Goal: Task Accomplishment & Management: Use online tool/utility

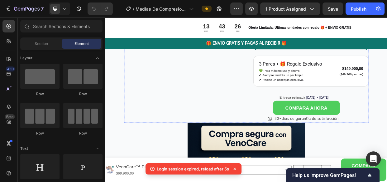
scroll to position [391, 0]
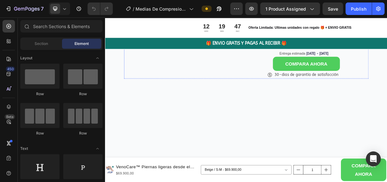
scroll to position [414, 0]
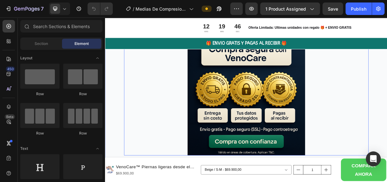
click at [255, 98] on img at bounding box center [292, 122] width 156 height 156
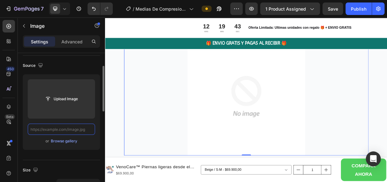
scroll to position [0, 0]
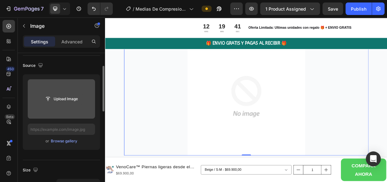
click at [72, 98] on input "file" at bounding box center [61, 98] width 43 height 11
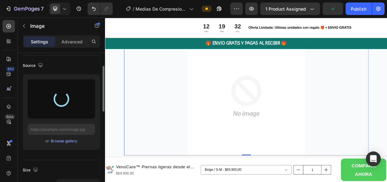
type input "https://cdn.shopify.com/s/files/1/0626/3737/5549/files/gempages_572874980811867…"
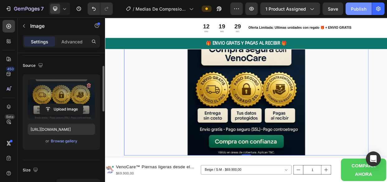
click at [356, 8] on div "Publish" at bounding box center [359, 9] width 16 height 7
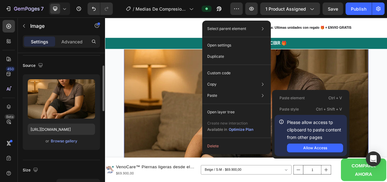
scroll to position [41, 0]
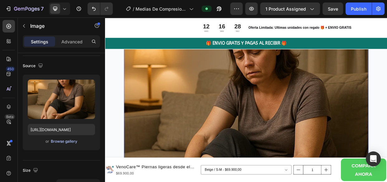
click at [70, 140] on div "Browse gallery" at bounding box center [64, 141] width 26 height 6
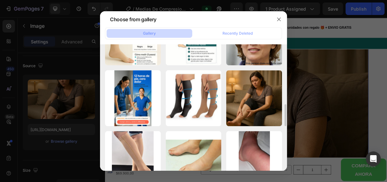
scroll to position [343, 0]
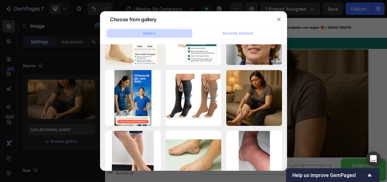
click at [349, 76] on div at bounding box center [193, 91] width 387 height 182
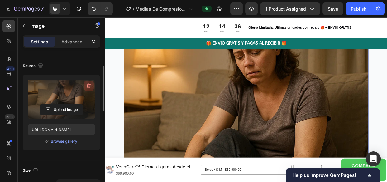
click at [89, 85] on icon "button" at bounding box center [89, 86] width 6 height 6
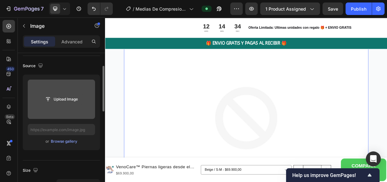
click at [65, 100] on input "file" at bounding box center [61, 99] width 43 height 11
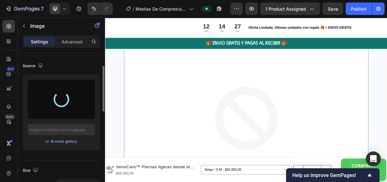
type input "https://cdn.shopify.com/s/files/1/0626/3737/5549/files/gempages_572874980811867…"
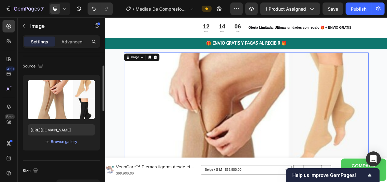
scroll to position [1170, 0]
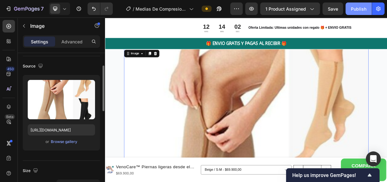
click at [358, 7] on div "Publish" at bounding box center [359, 9] width 16 height 7
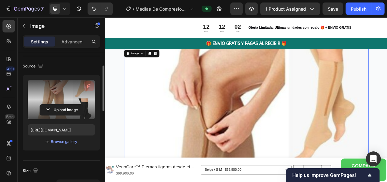
click at [88, 83] on icon "button" at bounding box center [89, 86] width 6 height 6
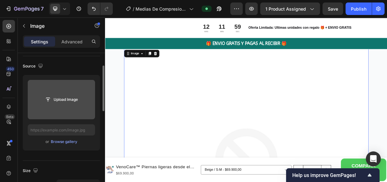
click at [72, 99] on input "file" at bounding box center [61, 99] width 43 height 11
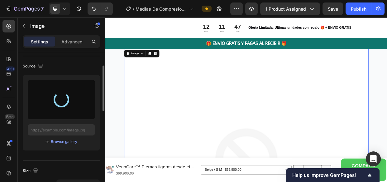
type input "https://cdn.shopify.com/s/files/1/0626/3737/5549/files/gempages_572874980811867…"
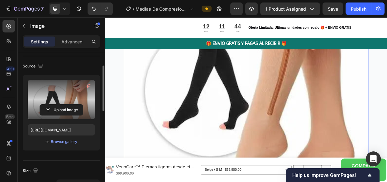
scroll to position [1296, 0]
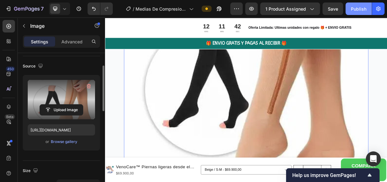
click at [356, 8] on div "Publish" at bounding box center [359, 9] width 16 height 7
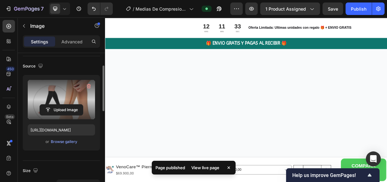
scroll to position [1731, 0]
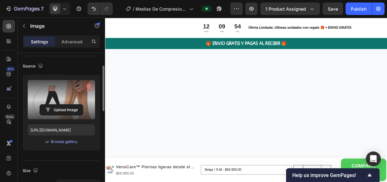
click at [88, 83] on icon "button" at bounding box center [89, 86] width 6 height 6
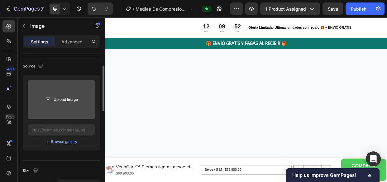
click at [77, 99] on input "file" at bounding box center [61, 99] width 43 height 11
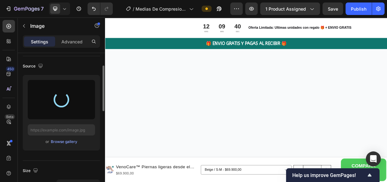
type input "https://cdn.shopify.com/s/files/1/0626/3737/5549/files/gempages_572874980811867…"
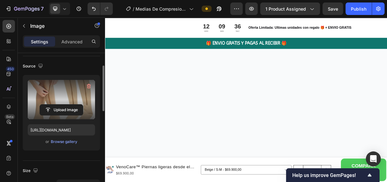
scroll to position [1697, 0]
click at [358, 8] on div "Publish" at bounding box center [359, 9] width 16 height 7
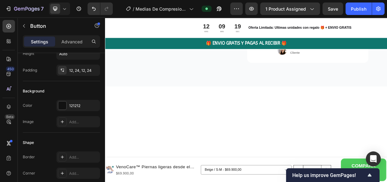
scroll to position [0, 0]
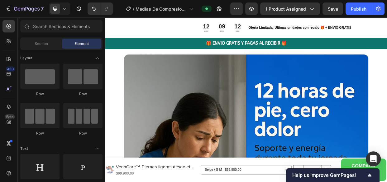
scroll to position [2883, 0]
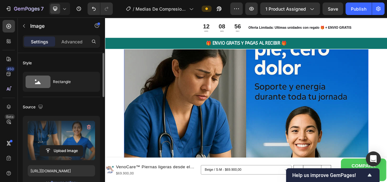
click at [76, 130] on label at bounding box center [61, 140] width 67 height 39
click at [76, 145] on input "file" at bounding box center [61, 150] width 43 height 11
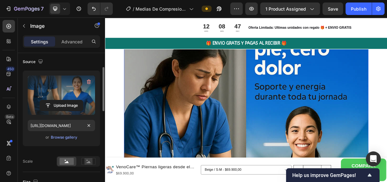
scroll to position [45, 0]
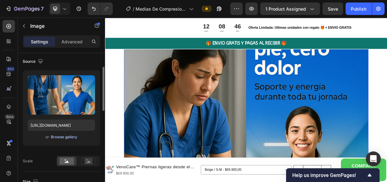
click at [70, 136] on div "Browse gallery" at bounding box center [64, 137] width 26 height 6
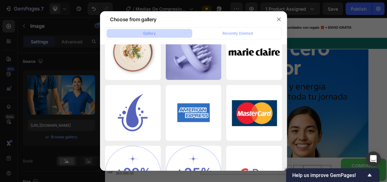
scroll to position [1858, 0]
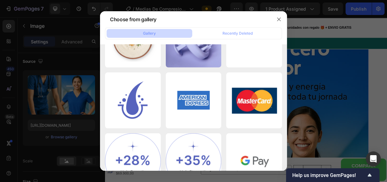
click at [297, 66] on div at bounding box center [193, 91] width 387 height 182
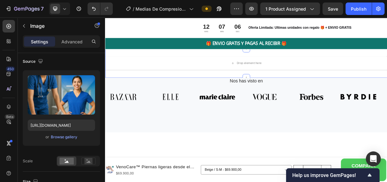
scroll to position [3751, 0]
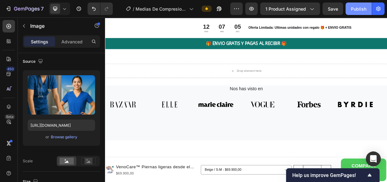
click at [361, 8] on div "Publish" at bounding box center [359, 9] width 16 height 7
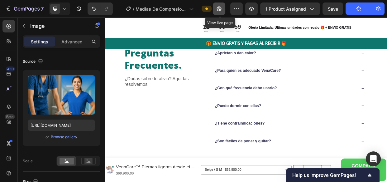
click at [219, 9] on icon "button" at bounding box center [219, 9] width 6 height 6
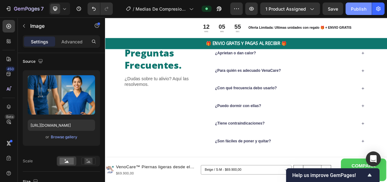
click at [359, 9] on div "Publish" at bounding box center [359, 9] width 16 height 7
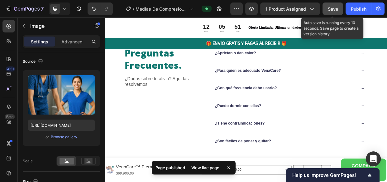
click at [333, 9] on span "Save" at bounding box center [333, 8] width 10 height 5
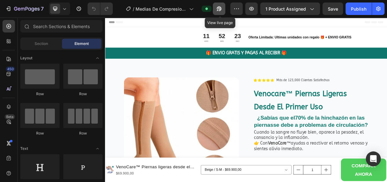
click at [218, 8] on icon "button" at bounding box center [219, 9] width 6 height 6
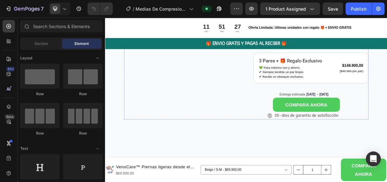
scroll to position [344, 0]
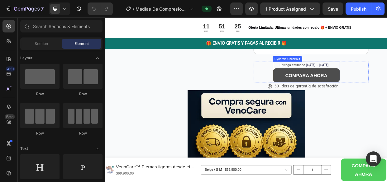
click at [330, 103] on button "COMPARA AHORA" at bounding box center [371, 94] width 89 height 19
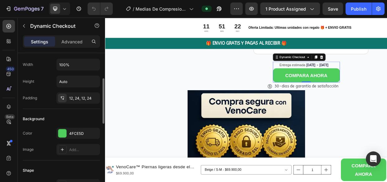
scroll to position [81, 0]
click at [76, 132] on div "4FCE5D" at bounding box center [78, 133] width 18 height 6
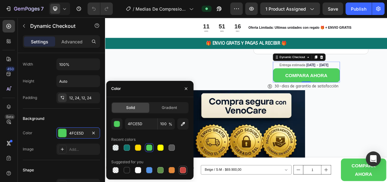
click at [182, 170] on div at bounding box center [183, 170] width 6 height 6
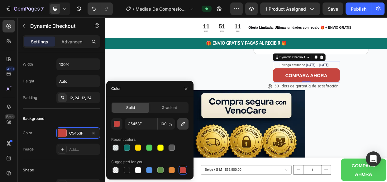
click at [180, 124] on icon "button" at bounding box center [183, 124] width 6 height 6
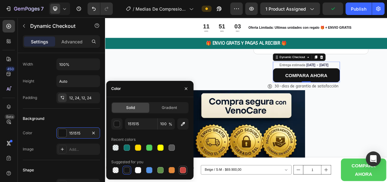
click at [184, 171] on div at bounding box center [183, 170] width 6 height 6
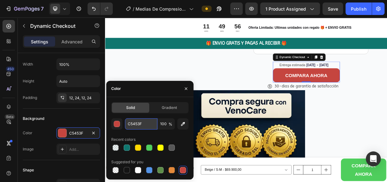
click at [141, 126] on input "C5453F" at bounding box center [141, 123] width 32 height 11
paste input "#E63946"
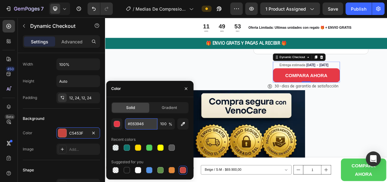
type input "E63946"
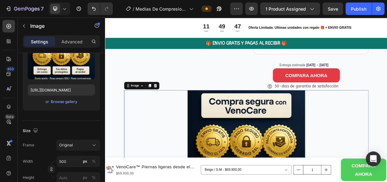
scroll to position [0, 0]
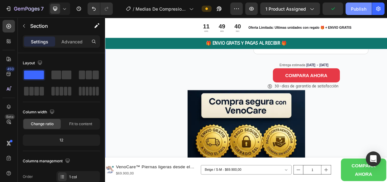
click at [359, 9] on div "Publish" at bounding box center [359, 9] width 16 height 7
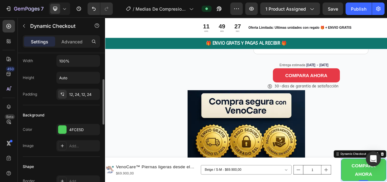
scroll to position [84, 0]
click at [80, 128] on div "4FCE5D" at bounding box center [78, 130] width 18 height 6
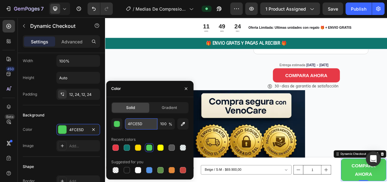
click at [138, 123] on input "4FCE5D" at bounding box center [141, 123] width 32 height 11
paste input "#E63946"
type input "#E63946"
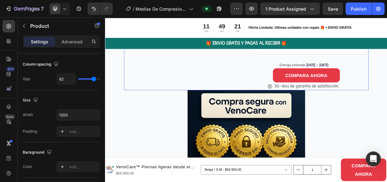
scroll to position [0, 0]
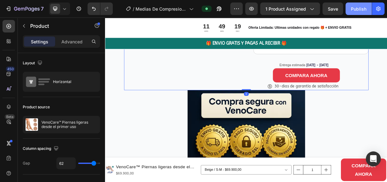
click at [355, 8] on div "Publish" at bounding box center [359, 9] width 16 height 7
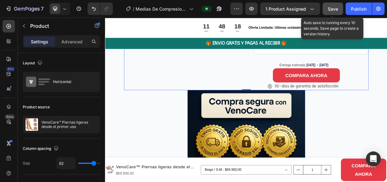
click at [333, 7] on span "Save" at bounding box center [333, 8] width 10 height 5
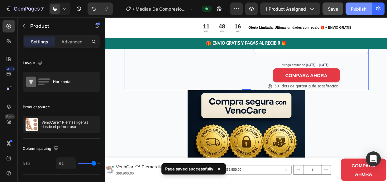
click at [356, 7] on div "Publish" at bounding box center [359, 9] width 16 height 7
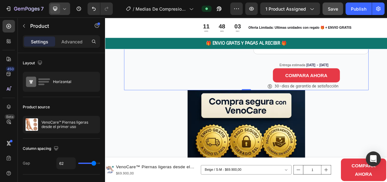
click at [64, 6] on icon at bounding box center [64, 9] width 6 height 6
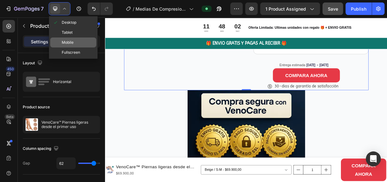
click at [68, 42] on span "Mobile" at bounding box center [68, 42] width 12 height 6
type input "0"
type input "100%"
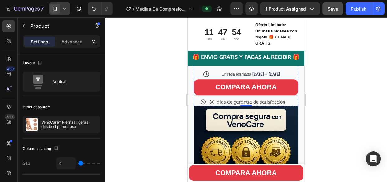
scroll to position [588, 0]
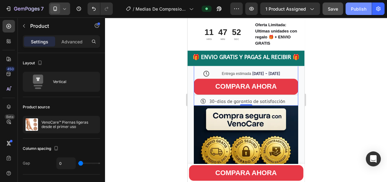
click at [361, 7] on div "Publish" at bounding box center [359, 9] width 16 height 7
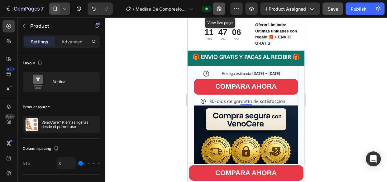
click at [221, 8] on icon "button" at bounding box center [219, 9] width 5 height 5
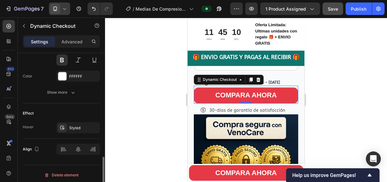
scroll to position [325, 0]
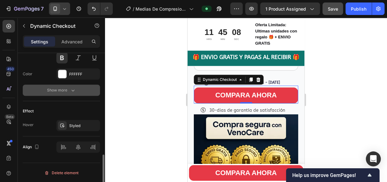
click at [72, 88] on icon "button" at bounding box center [73, 90] width 6 height 6
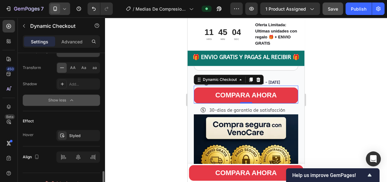
scroll to position [408, 0]
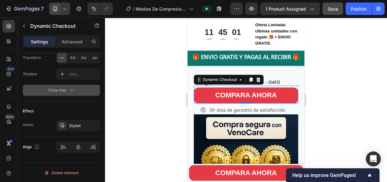
click at [141, 108] on div at bounding box center [246, 99] width 282 height 164
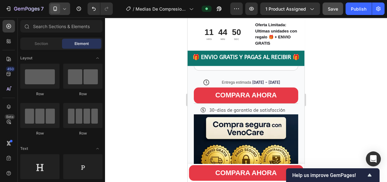
click at [63, 8] on icon at bounding box center [64, 9] width 3 height 2
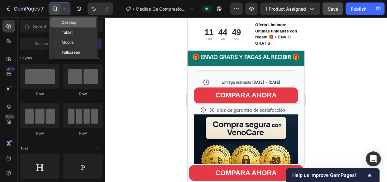
click at [71, 21] on span "Desktop" at bounding box center [69, 22] width 15 height 6
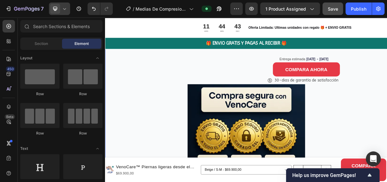
scroll to position [363, 0]
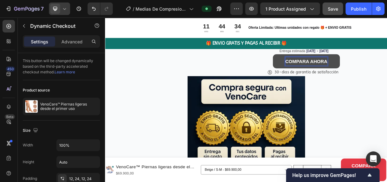
click at [374, 81] on p "COMPARA AHORA" at bounding box center [372, 75] width 56 height 11
click at [327, 66] on button "COMPRARAHORA" at bounding box center [371, 75] width 89 height 19
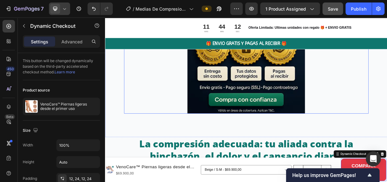
scroll to position [470, 0]
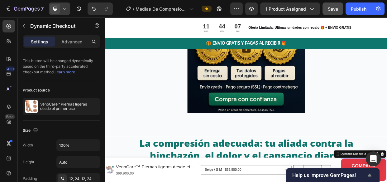
click at [371, 173] on icon "Show survey - Help us improve GemPages!" at bounding box center [369, 174] width 7 height 7
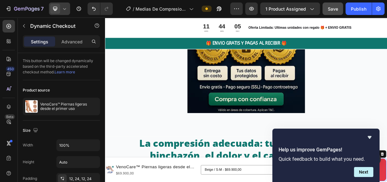
click at [371, 173] on button "Next" at bounding box center [363, 172] width 19 height 10
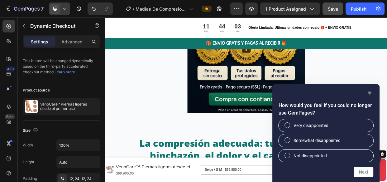
click at [368, 91] on icon "Hide survey" at bounding box center [369, 92] width 7 height 7
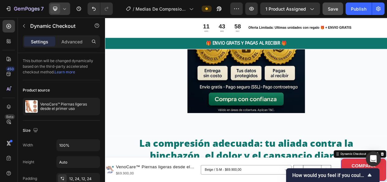
click at [65, 6] on icon at bounding box center [64, 9] width 6 height 6
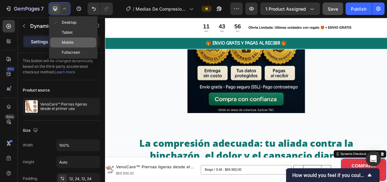
click at [72, 43] on span "Mobile" at bounding box center [68, 42] width 12 height 6
type input "22"
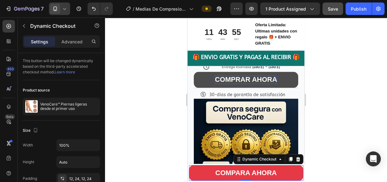
scroll to position [595, 0]
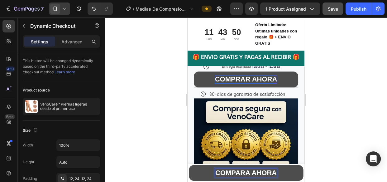
click at [246, 171] on p "COMPARA AHORA" at bounding box center [245, 173] width 61 height 8
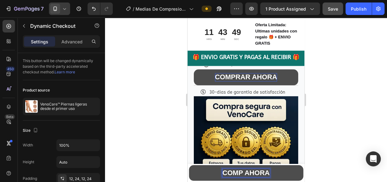
scroll to position [598, 0]
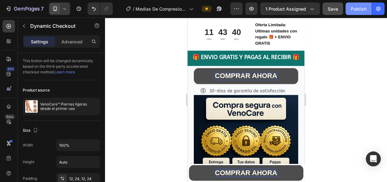
click at [364, 6] on div "Publish" at bounding box center [359, 9] width 16 height 7
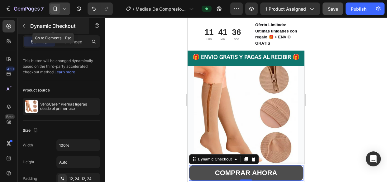
scroll to position [0, 0]
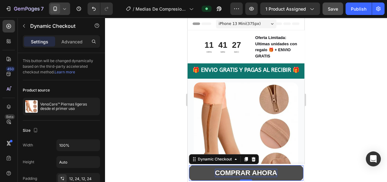
click at [129, 54] on div at bounding box center [246, 99] width 282 height 164
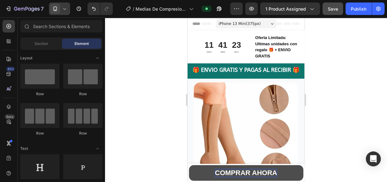
click at [63, 9] on icon at bounding box center [64, 9] width 6 height 6
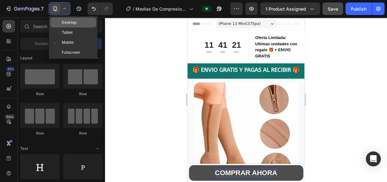
click at [68, 19] on div "Desktop" at bounding box center [73, 22] width 46 height 10
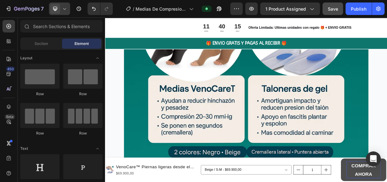
scroll to position [1939, 0]
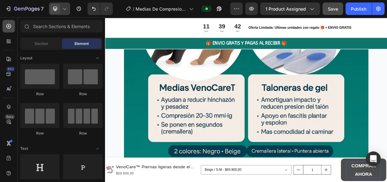
click at [11, 26] on icon at bounding box center [9, 26] width 5 height 5
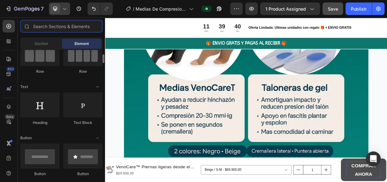
scroll to position [62, 0]
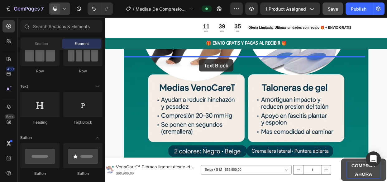
drag, startPoint x: 180, startPoint y: 128, endPoint x: 229, endPoint y: 73, distance: 74.0
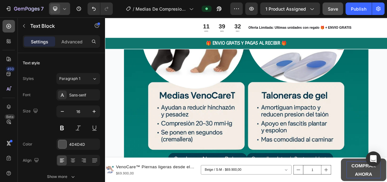
click at [8, 25] on icon at bounding box center [9, 26] width 6 height 6
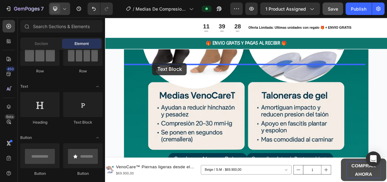
drag, startPoint x: 186, startPoint y: 127, endPoint x: 168, endPoint y: 78, distance: 53.0
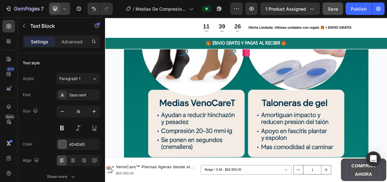
scroll to position [222, 0]
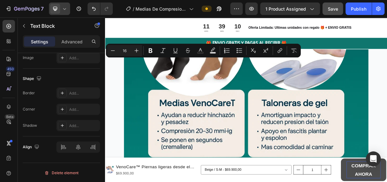
drag, startPoint x: 211, startPoint y: 74, endPoint x: 131, endPoint y: 72, distance: 79.5
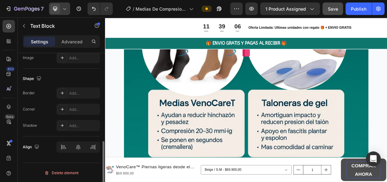
scroll to position [222, 0]
drag, startPoint x: 193, startPoint y: 84, endPoint x: 131, endPoint y: 82, distance: 62.4
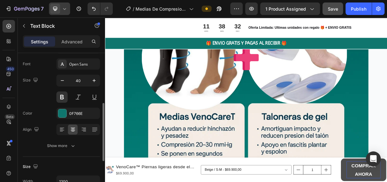
scroll to position [0, 0]
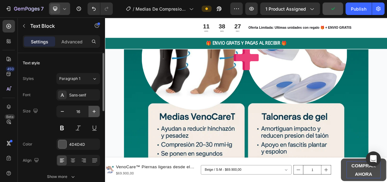
click at [93, 110] on icon "button" at bounding box center [94, 111] width 6 height 6
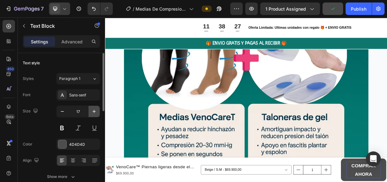
click at [93, 110] on icon "button" at bounding box center [94, 111] width 6 height 6
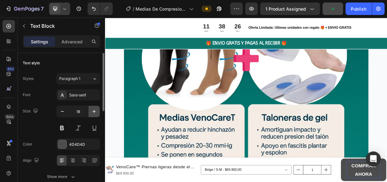
click at [93, 110] on icon "button" at bounding box center [94, 111] width 6 height 6
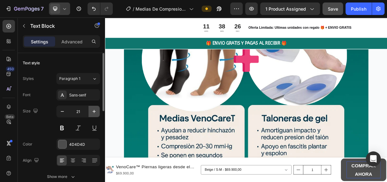
click at [93, 110] on icon "button" at bounding box center [94, 111] width 6 height 6
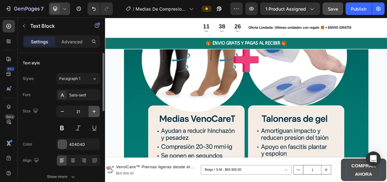
click at [93, 110] on icon "button" at bounding box center [94, 111] width 6 height 6
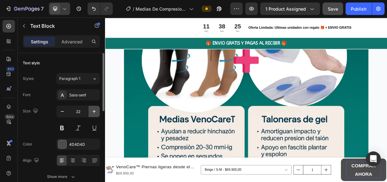
click at [93, 110] on icon "button" at bounding box center [94, 111] width 6 height 6
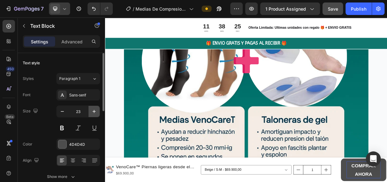
click at [93, 110] on icon "button" at bounding box center [94, 111] width 6 height 6
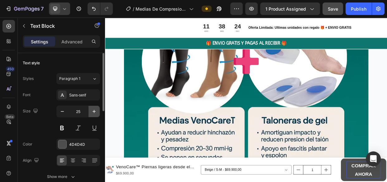
click at [93, 110] on icon "button" at bounding box center [94, 111] width 6 height 6
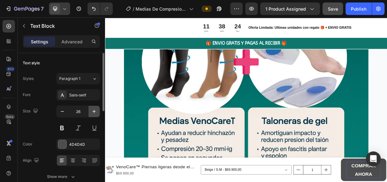
click at [93, 110] on icon "button" at bounding box center [94, 111] width 6 height 6
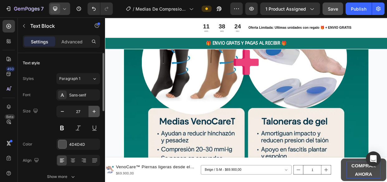
click at [93, 110] on icon "button" at bounding box center [94, 111] width 6 height 6
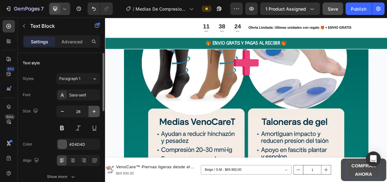
click at [93, 110] on icon "button" at bounding box center [94, 111] width 6 height 6
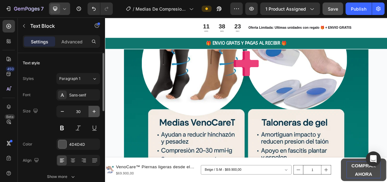
click at [93, 110] on icon "button" at bounding box center [94, 111] width 6 height 6
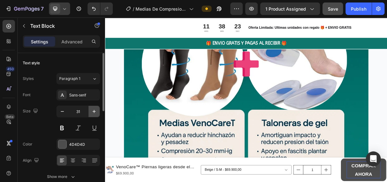
click at [93, 110] on icon "button" at bounding box center [94, 111] width 6 height 6
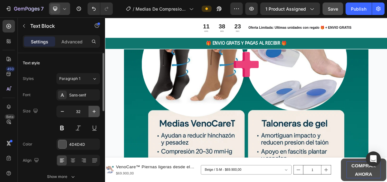
click at [93, 110] on icon "button" at bounding box center [94, 111] width 6 height 6
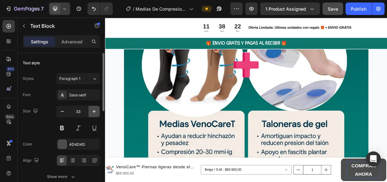
click at [93, 110] on icon "button" at bounding box center [94, 111] width 6 height 6
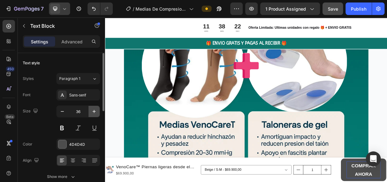
click at [93, 110] on icon "button" at bounding box center [94, 111] width 6 height 6
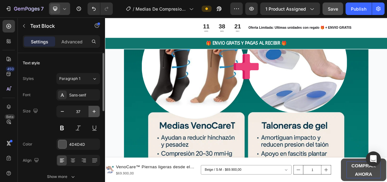
click at [93, 110] on icon "button" at bounding box center [94, 111] width 6 height 6
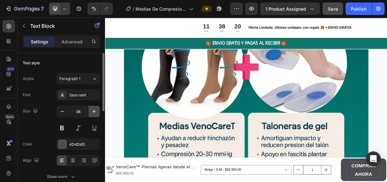
click at [93, 110] on icon "button" at bounding box center [94, 111] width 6 height 6
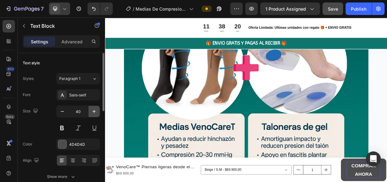
click at [93, 110] on icon "button" at bounding box center [94, 111] width 6 height 6
type input "41"
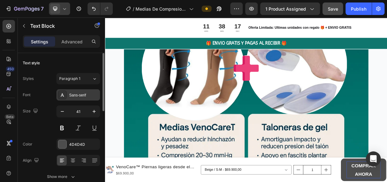
click at [88, 97] on div "Sans-serif" at bounding box center [83, 95] width 29 height 6
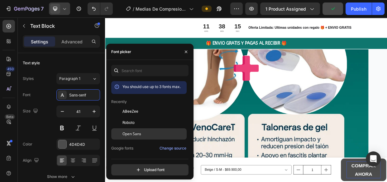
click at [136, 131] on span "Open Sans" at bounding box center [131, 134] width 19 height 6
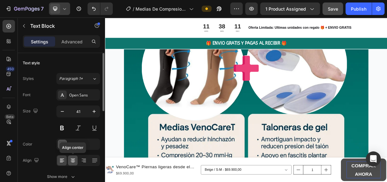
click at [71, 158] on icon at bounding box center [73, 158] width 4 height 1
click at [61, 145] on div at bounding box center [62, 144] width 8 height 8
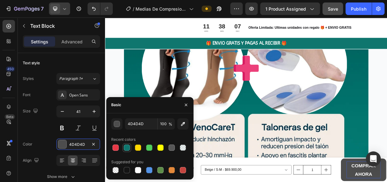
click at [128, 146] on div at bounding box center [127, 147] width 6 height 6
type input "0F766E"
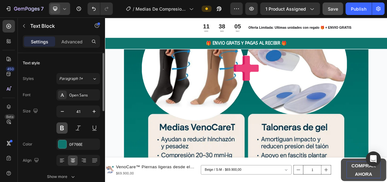
click at [60, 123] on button at bounding box center [61, 127] width 11 height 11
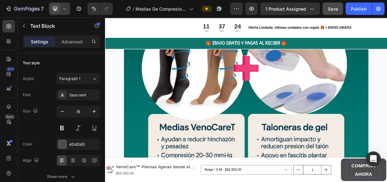
click at [80, 92] on div "Sans-serif" at bounding box center [83, 95] width 29 height 6
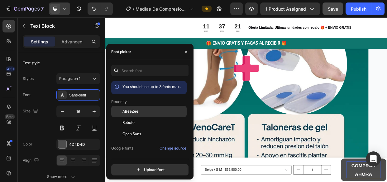
click at [132, 112] on span "ABeeZee" at bounding box center [130, 111] width 16 height 6
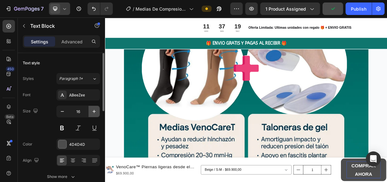
click at [93, 111] on icon "button" at bounding box center [94, 111] width 6 height 6
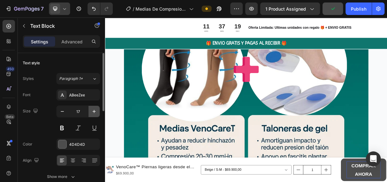
click at [93, 111] on icon "button" at bounding box center [94, 111] width 6 height 6
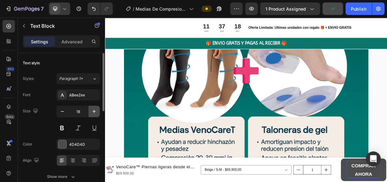
click at [93, 111] on icon "button" at bounding box center [94, 111] width 6 height 6
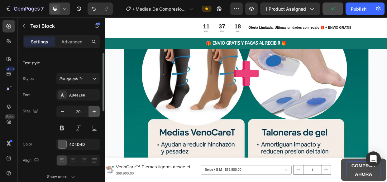
type input "21"
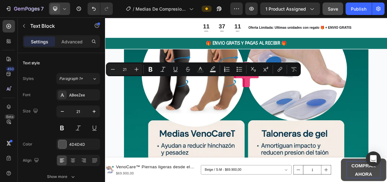
drag, startPoint x: 182, startPoint y: 100, endPoint x: 135, endPoint y: 100, distance: 47.4
click at [151, 66] on icon "Editor contextual toolbar" at bounding box center [150, 69] width 6 height 6
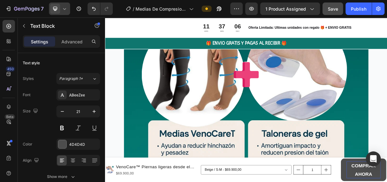
drag, startPoint x: 164, startPoint y: 111, endPoint x: 136, endPoint y: 110, distance: 28.1
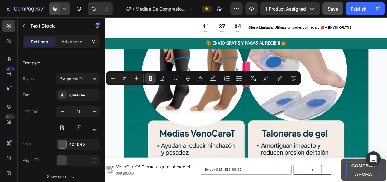
click at [149, 77] on icon "Editor contextual toolbar" at bounding box center [151, 78] width 4 height 5
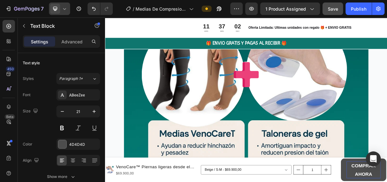
drag, startPoint x: 165, startPoint y: 122, endPoint x: 139, endPoint y: 120, distance: 26.2
drag, startPoint x: 166, startPoint y: 125, endPoint x: 135, endPoint y: 123, distance: 30.9
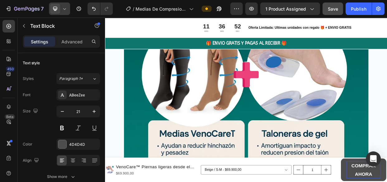
drag, startPoint x: 165, startPoint y: 123, endPoint x: 134, endPoint y: 122, distance: 31.2
click at [63, 126] on button at bounding box center [61, 127] width 11 height 11
click at [93, 8] on icon "Undo/Redo" at bounding box center [94, 9] width 6 height 6
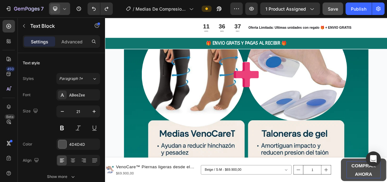
drag, startPoint x: 164, startPoint y: 124, endPoint x: 136, endPoint y: 122, distance: 27.2
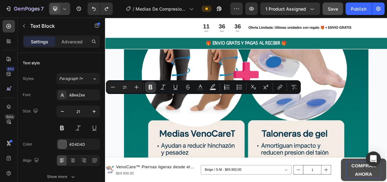
click at [149, 87] on icon "Editor contextual toolbar" at bounding box center [151, 87] width 4 height 5
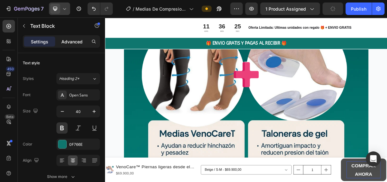
click at [79, 38] on p "Advanced" at bounding box center [71, 41] width 21 height 7
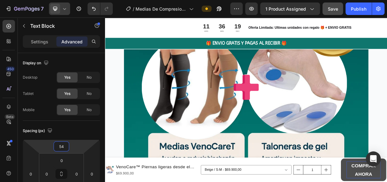
type input "52"
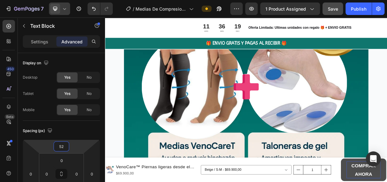
drag, startPoint x: 74, startPoint y: 143, endPoint x: 74, endPoint y: 136, distance: 7.2
click at [74, 0] on html "7 Version history / Medias De Compresion Anti Varices Cremallera Preview 1 prod…" at bounding box center [193, 0] width 387 height 0
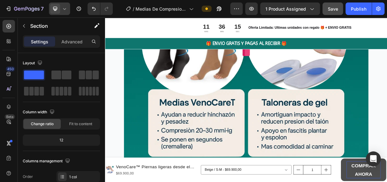
scroll to position [1992, 0]
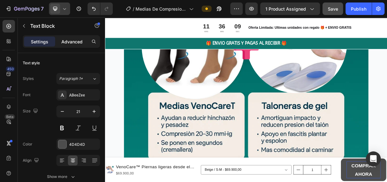
click at [72, 42] on p "Advanced" at bounding box center [71, 41] width 21 height 7
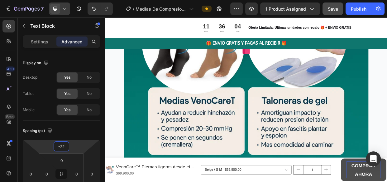
type input "-20"
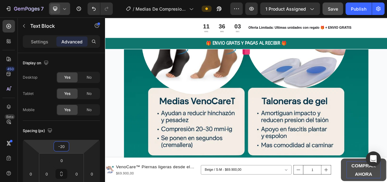
drag, startPoint x: 75, startPoint y: 144, endPoint x: 77, endPoint y: 147, distance: 3.6
click at [77, 0] on html "7 Version history / Medias De Compresion Anti Varices Cremallera Preview 1 prod…" at bounding box center [193, 0] width 387 height 0
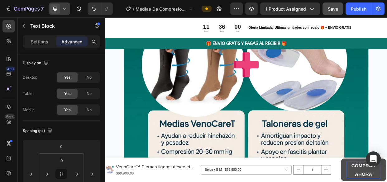
scroll to position [1960, 0]
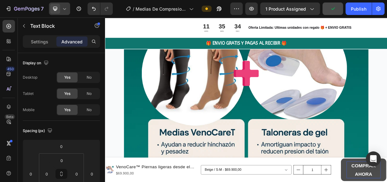
scroll to position [1951, 0]
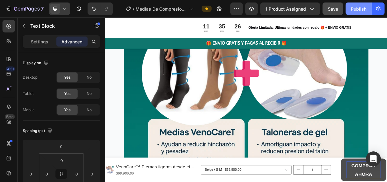
click at [361, 9] on div "Publish" at bounding box center [359, 9] width 16 height 7
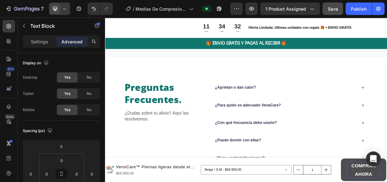
scroll to position [3769, 0]
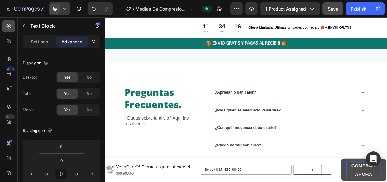
click at [9, 26] on icon at bounding box center [8, 26] width 2 height 2
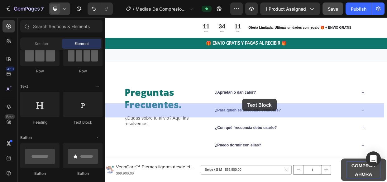
drag, startPoint x: 193, startPoint y: 123, endPoint x: 287, endPoint y: 125, distance: 93.8
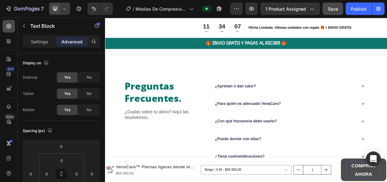
click at [9, 23] on icon at bounding box center [9, 26] width 6 height 6
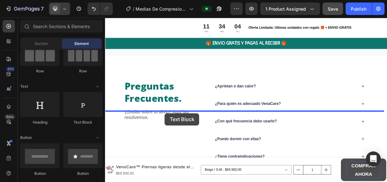
drag, startPoint x: 180, startPoint y: 127, endPoint x: 184, endPoint y: 144, distance: 18.2
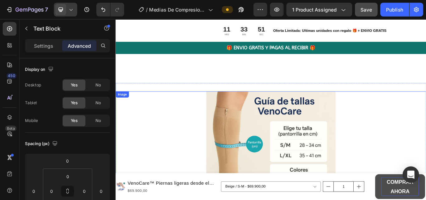
scroll to position [3586, 0]
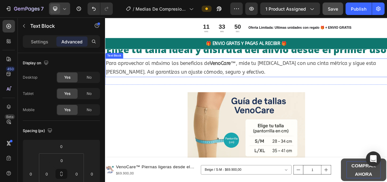
click at [303, 96] on p "Para aprovechar al máximo los beneficios de VenoCare™ , mide tu pantorrilla con…" at bounding box center [292, 85] width 373 height 24
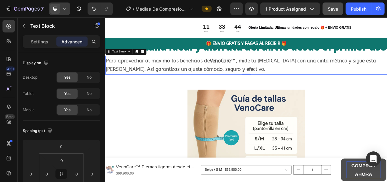
click at [303, 93] on p "Para aprovechar al máximo los beneficios de VenoCare™ , mide tu pantorrilla con…" at bounding box center [292, 81] width 373 height 24
click at [304, 93] on p "Para aprovechar al máximo los beneficios de VenoCare™ , mide tu pantorrilla con…" at bounding box center [292, 81] width 373 height 24
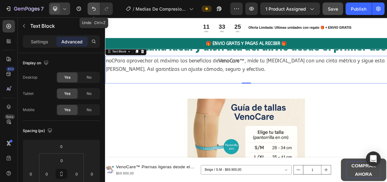
click at [93, 7] on icon "Undo/Redo" at bounding box center [94, 9] width 4 height 4
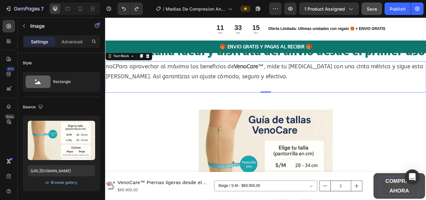
drag, startPoint x: 420, startPoint y: 18, endPoint x: 189, endPoint y: 163, distance: 272.2
click at [189, 163] on div at bounding box center [292, 203] width 374 height 156
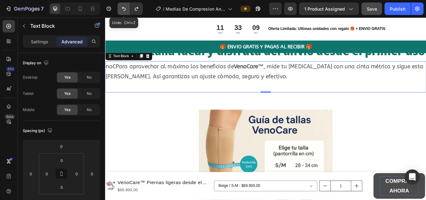
click at [123, 8] on icon "Undo/Redo" at bounding box center [124, 9] width 4 height 4
click at [124, 8] on icon "Undo/Redo" at bounding box center [124, 9] width 4 height 4
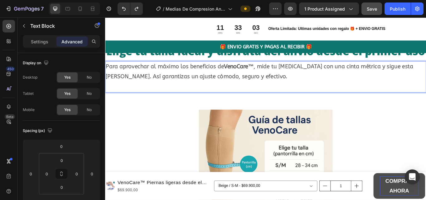
click at [304, 93] on p "Para aprovechar al máximo los beneficios de VenoCare™ , mide tu pantorrilla con…" at bounding box center [292, 81] width 373 height 24
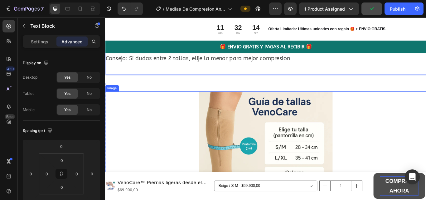
scroll to position [3622, 0]
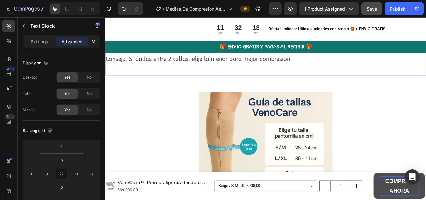
click at [331, 72] on p "Consejo: Si dudas entre 2 tallas, elije la menor para mejor compresion" at bounding box center [292, 66] width 373 height 12
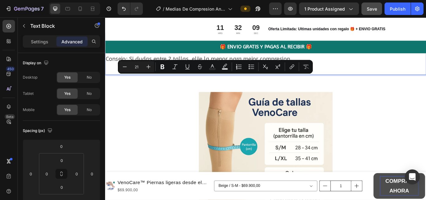
drag, startPoint x: 329, startPoint y: 88, endPoint x: 108, endPoint y: 85, distance: 221.9
click at [108, 72] on p "Consejo: Si dudas entre 2 tallas, elije la menor para mejor compresion" at bounding box center [292, 66] width 373 height 12
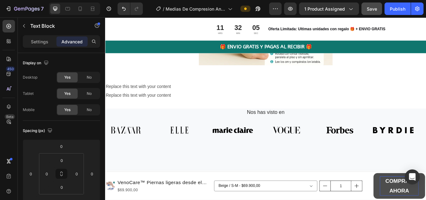
scroll to position [3821, 0]
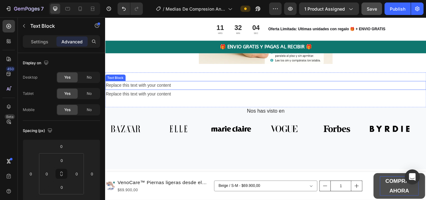
click at [183, 93] on div "Replace this text with your content" at bounding box center [292, 97] width 374 height 10
click at [186, 97] on p "Replace this text with your content" at bounding box center [292, 96] width 373 height 9
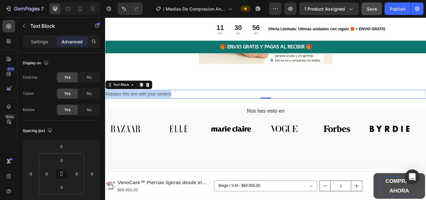
drag, startPoint x: 187, startPoint y: 104, endPoint x: 182, endPoint y: 107, distance: 5.9
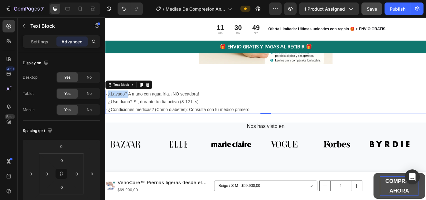
drag, startPoint x: 132, startPoint y: 106, endPoint x: 110, endPoint y: 106, distance: 22.1
click at [110, 106] on p "· ¿Lavado? A mano con agua fría. ¡NO secadora! · ¿Uso diario? Sí, durante tu dí…" at bounding box center [292, 116] width 373 height 27
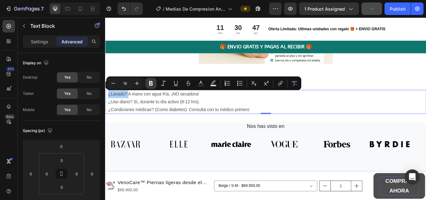
click at [151, 82] on icon "Editor contextual toolbar" at bounding box center [151, 83] width 6 height 6
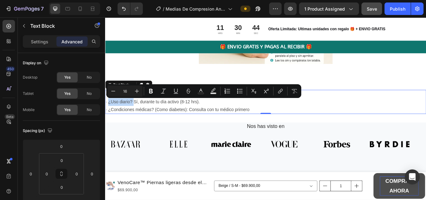
drag, startPoint x: 138, startPoint y: 115, endPoint x: 109, endPoint y: 115, distance: 29.3
click at [109, 115] on p "· ¿Lavado? A mano con agua fría. ¡NO secadora! · ¿Uso diario? Sí, durante tu dí…" at bounding box center [292, 116] width 373 height 27
click at [151, 93] on icon "Editor contextual toolbar" at bounding box center [151, 91] width 4 height 5
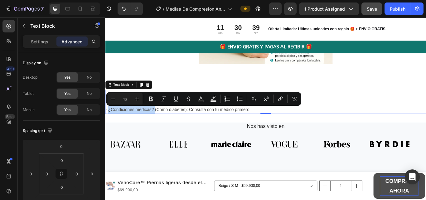
drag, startPoint x: 163, startPoint y: 126, endPoint x: 110, endPoint y: 125, distance: 53.0
click at [110, 125] on p "· ¿Lavado? A mano con agua fría. ¡NO secadora! · ¿Uso diario? Sí, durante tu dí…" at bounding box center [292, 116] width 373 height 27
click at [151, 98] on icon "Editor contextual toolbar" at bounding box center [151, 99] width 6 height 6
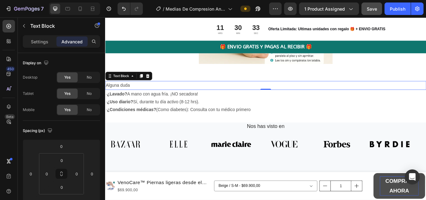
click at [135, 96] on p "Alguna duda" at bounding box center [292, 96] width 373 height 9
click at [42, 36] on div "Settings Advanced" at bounding box center [61, 41] width 77 height 12
click at [42, 41] on p "Settings" at bounding box center [39, 41] width 17 height 7
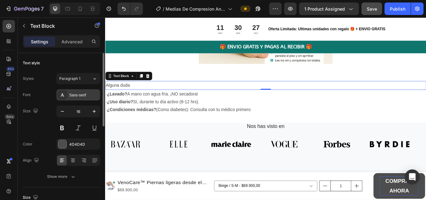
click at [95, 92] on div "Sans-serif" at bounding box center [83, 95] width 29 height 6
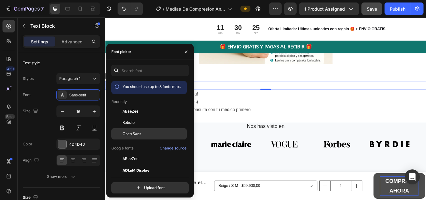
click at [135, 132] on span "Open Sans" at bounding box center [131, 134] width 19 height 6
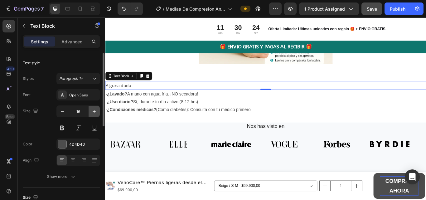
click at [95, 112] on icon "button" at bounding box center [94, 111] width 6 height 6
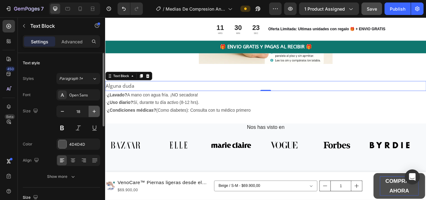
click at [95, 112] on icon "button" at bounding box center [94, 111] width 6 height 6
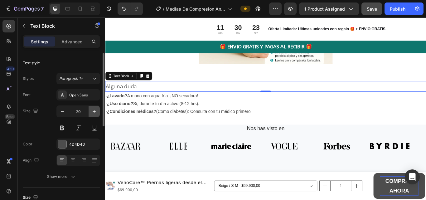
click at [95, 112] on icon "button" at bounding box center [94, 111] width 6 height 6
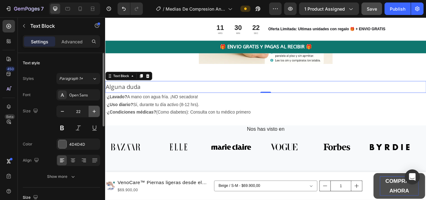
click at [95, 112] on icon "button" at bounding box center [94, 111] width 6 height 6
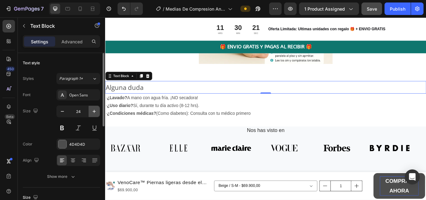
click at [95, 112] on icon "button" at bounding box center [94, 111] width 6 height 6
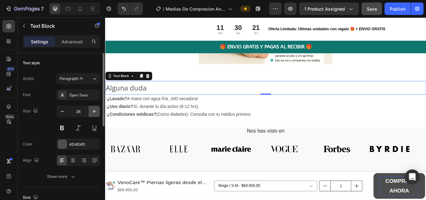
click at [95, 112] on icon "button" at bounding box center [94, 111] width 6 height 6
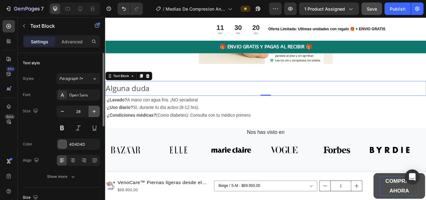
click at [95, 112] on icon "button" at bounding box center [94, 111] width 6 height 6
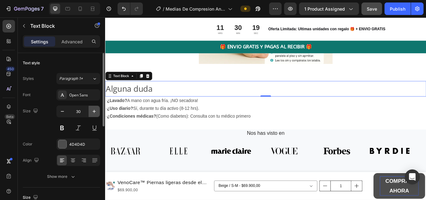
click at [95, 112] on icon "button" at bounding box center [94, 111] width 6 height 6
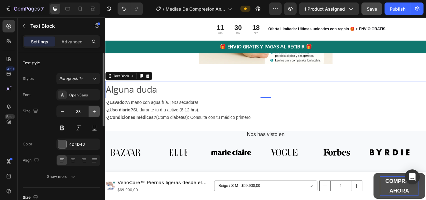
click at [95, 112] on icon "button" at bounding box center [94, 111] width 6 height 6
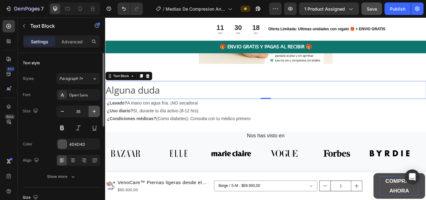
click at [95, 112] on icon "button" at bounding box center [94, 111] width 6 height 6
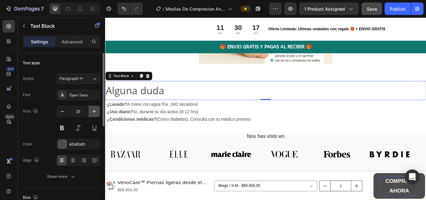
click at [95, 112] on icon "button" at bounding box center [94, 111] width 6 height 6
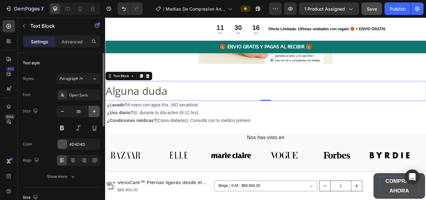
click at [95, 112] on icon "button" at bounding box center [94, 111] width 6 height 6
type input "40"
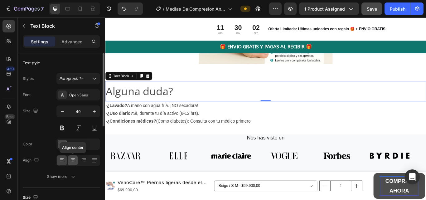
click at [72, 162] on icon at bounding box center [73, 160] width 6 height 6
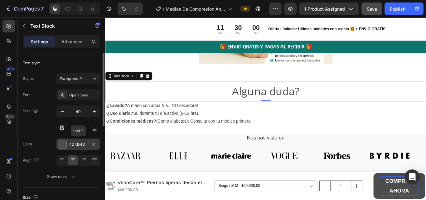
click at [64, 145] on div at bounding box center [62, 144] width 8 height 8
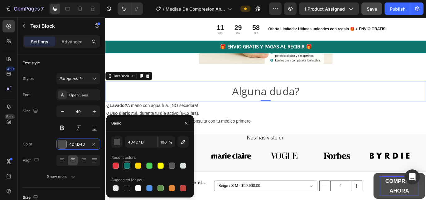
click at [129, 167] on div at bounding box center [127, 165] width 6 height 6
type input "0F766E"
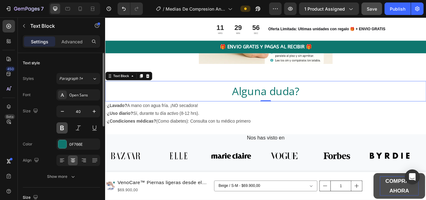
click at [60, 123] on button at bounding box center [61, 127] width 11 height 11
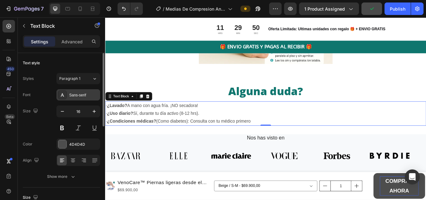
click at [81, 93] on div "Sans-serif" at bounding box center [83, 95] width 29 height 6
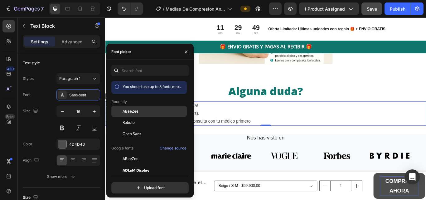
click at [141, 111] on div "ABeeZee" at bounding box center [153, 111] width 63 height 6
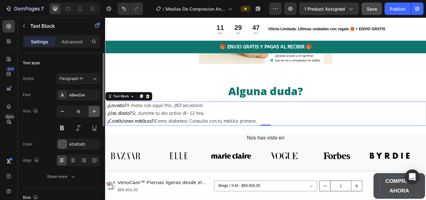
click at [93, 111] on icon "button" at bounding box center [94, 111] width 6 height 6
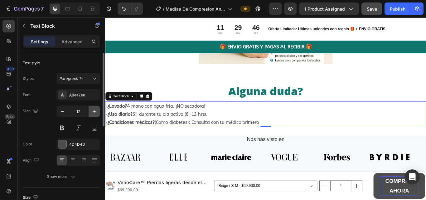
click at [93, 111] on icon "button" at bounding box center [94, 111] width 6 height 6
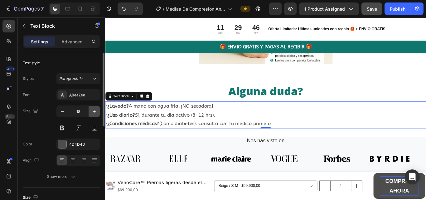
click at [93, 111] on icon "button" at bounding box center [94, 111] width 6 height 6
type input "20"
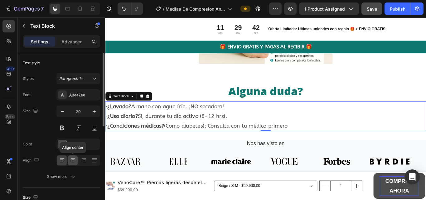
click at [73, 162] on icon at bounding box center [72, 162] width 3 height 1
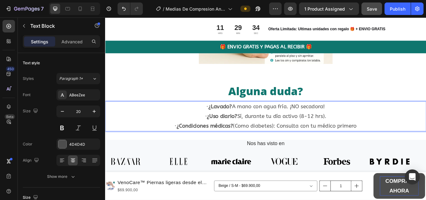
drag, startPoint x: 304, startPoint y: 144, endPoint x: 254, endPoint y: 143, distance: 49.2
click at [303, 143] on p "· ¿Lavado? A mano con agua fría. ¡NO secadora! · ¿Uso diario? Sí, durante tu dí…" at bounding box center [292, 133] width 373 height 34
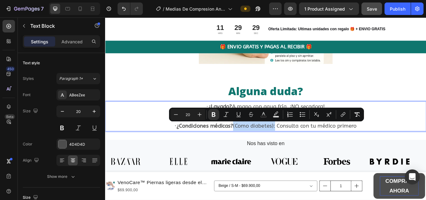
drag, startPoint x: 303, startPoint y: 143, endPoint x: 252, endPoint y: 145, distance: 50.5
click at [252, 145] on p "· ¿Lavado? A mano con agua fría. ¡NO secadora! · ¿Uso diario? Sí, durante tu dí…" at bounding box center [292, 133] width 373 height 34
click at [215, 114] on icon "Editor contextual toolbar" at bounding box center [213, 114] width 6 height 6
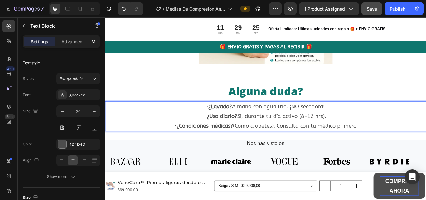
click at [300, 145] on p "· ¿Lavado? A mano con agua fría. ¡NO secadora! · ¿Uso diario? Sí, durante tu dí…" at bounding box center [292, 133] width 373 height 34
drag, startPoint x: 298, startPoint y: 143, endPoint x: 253, endPoint y: 142, distance: 45.2
click at [253, 142] on p "· ¿Lavado? A mano con agua fría. ¡NO secadora! · ¿Uso diario? Sí, durante tu dí…" at bounding box center [292, 133] width 373 height 34
click at [264, 142] on p "· ¿Lavado? A mano con agua fría. ¡NO secadora! · ¿Uso diario? Sí, durante tu dí…" at bounding box center [292, 133] width 373 height 34
drag, startPoint x: 256, startPoint y: 143, endPoint x: 298, endPoint y: 143, distance: 42.4
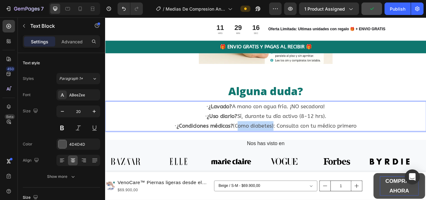
click at [298, 143] on p "· ¿Lavado? A mano con agua fría. ¡NO secadora! · ¿Uso diario? Sí, durante tu dí…" at bounding box center [292, 133] width 373 height 34
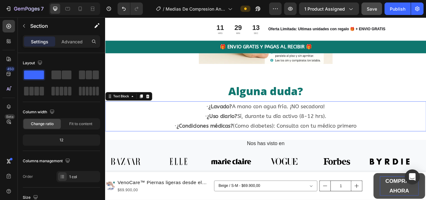
click at [180, 145] on p "· ¿Lavado? A mano con agua fría. ¡NO secadora! · ¿Uso diario? Sí, durante tu dí…" at bounding box center [292, 133] width 373 height 34
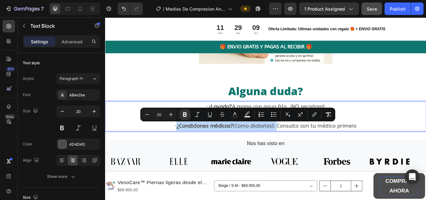
drag, startPoint x: 184, startPoint y: 141, endPoint x: 303, endPoint y: 144, distance: 118.4
click at [182, 113] on icon "Editor contextual toolbar" at bounding box center [185, 114] width 6 height 6
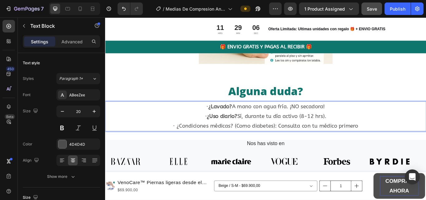
click at [195, 129] on p "· ¿Lavado? A mano con agua fría. ¡NO secadora! · ¿Uso diario? Sí, durante tu dí…" at bounding box center [292, 133] width 373 height 34
click at [179, 143] on p "· ¿Lavado? A mano con agua fría. ¡NO secadora! · ¿Uso diario? Sí, durante tu dí…" at bounding box center [292, 133] width 373 height 34
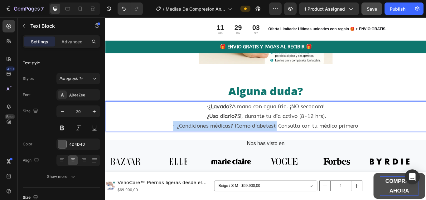
drag, startPoint x: 194, startPoint y: 144, endPoint x: 303, endPoint y: 143, distance: 109.1
click at [303, 143] on p "· ¿Lavado? A mano con agua fría. ¡NO secadora! · ¿Uso diario? Sí, durante tu dí…" at bounding box center [292, 133] width 373 height 34
click at [253, 143] on p "· ¿Lavado? A mano con agua fría. ¡NO secadora! · ¿Uso diario? Sí, durante tu dí…" at bounding box center [292, 133] width 373 height 34
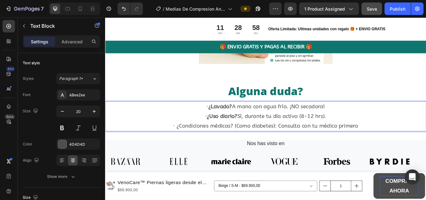
click at [305, 132] on p "· ¿Lavado? A mano con agua fría. ¡NO secadora! · ¿Uso diario? Sí, durante tu dí…" at bounding box center [292, 133] width 373 height 34
click at [303, 145] on p "· ¿Lavado? A mano con agua fría. ¡NO secadora! · ¿Uso diario? Sí, durante tu dí…" at bounding box center [292, 133] width 373 height 34
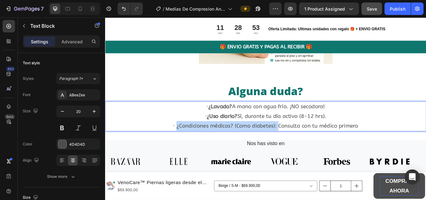
drag, startPoint x: 303, startPoint y: 145, endPoint x: 184, endPoint y: 146, distance: 118.7
click at [184, 146] on p "· ¿Lavado? A mano con agua fría. ¡NO secadora! · ¿Uso diario? Sí, durante tu dí…" at bounding box center [292, 133] width 373 height 34
click at [287, 142] on p "· ¿Lavado? A mano con agua fría. ¡NO secadora! · ¿Uso diario? Sí, durante tu dí…" at bounding box center [292, 133] width 373 height 34
drag, startPoint x: 301, startPoint y: 143, endPoint x: 186, endPoint y: 147, distance: 114.7
click at [186, 147] on p "· ¿Lavado? A mano con agua fría. ¡NO secadora! · ¿Uso diario? Sí, durante tu dí…" at bounding box center [292, 133] width 373 height 34
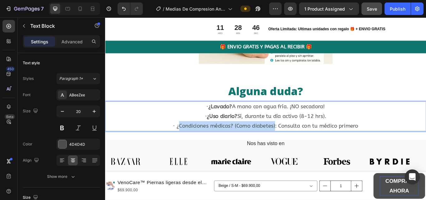
click at [189, 144] on p "· ¿Lavado? A mano con agua fría. ¡NO secadora! · ¿Uso diario? Sí, durante tu dí…" at bounding box center [292, 133] width 373 height 34
drag, startPoint x: 187, startPoint y: 144, endPoint x: 299, endPoint y: 147, distance: 111.3
click at [299, 147] on p "· ¿Lavado? A mano con agua fría. ¡NO secadora! · ¿Uso diario? Sí, durante tu dí…" at bounding box center [292, 133] width 373 height 34
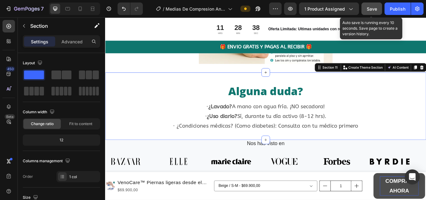
click at [372, 9] on span "Save" at bounding box center [371, 8] width 10 height 5
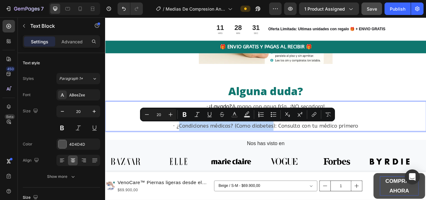
drag, startPoint x: 187, startPoint y: 144, endPoint x: 299, endPoint y: 144, distance: 111.9
click at [184, 113] on icon "Editor contextual toolbar" at bounding box center [184, 114] width 6 height 6
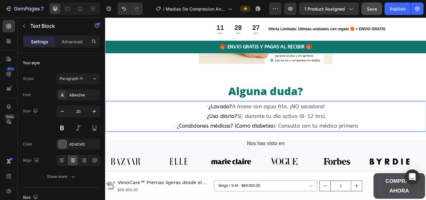
click at [147, 147] on p "· ¿Lavado? A mano con agua fría. ¡NO secadora! · ¿Uso diario? Sí, durante tu dí…" at bounding box center [292, 133] width 373 height 34
click at [387, 145] on p "· ¿Lavado? A mano con agua fría. ¡NO secadora! · ¿Uso diario? Sí, durante tu dí…" at bounding box center [292, 133] width 373 height 34
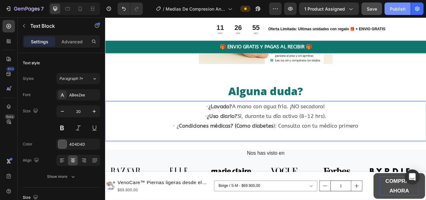
click at [387, 11] on div "Publish" at bounding box center [398, 9] width 16 height 7
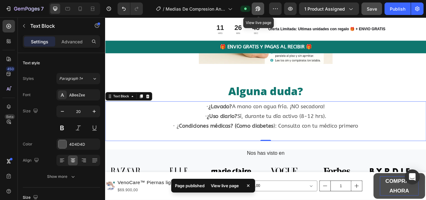
click at [260, 9] on icon "button" at bounding box center [258, 9] width 5 height 5
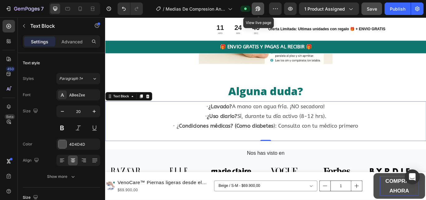
click at [258, 7] on icon "button" at bounding box center [258, 9] width 5 height 5
click at [260, 8] on icon "button" at bounding box center [258, 9] width 6 height 6
